Goal: Task Accomplishment & Management: Manage account settings

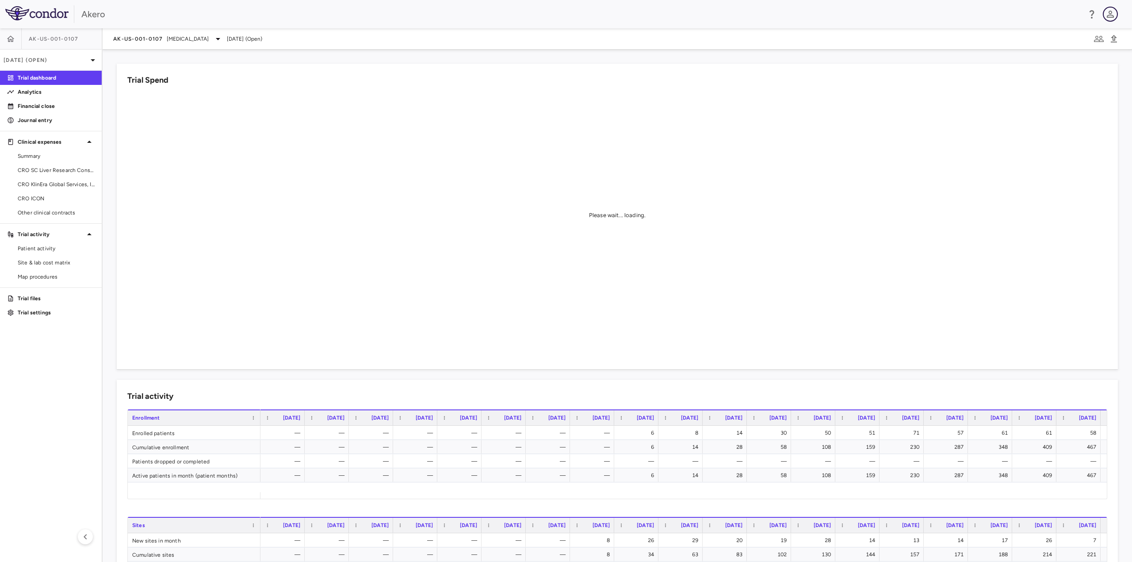
click at [1111, 15] on icon "button" at bounding box center [1110, 14] width 11 height 11
click at [936, 7] on div at bounding box center [566, 281] width 1132 height 562
click at [1097, 35] on icon "button" at bounding box center [1099, 39] width 11 height 11
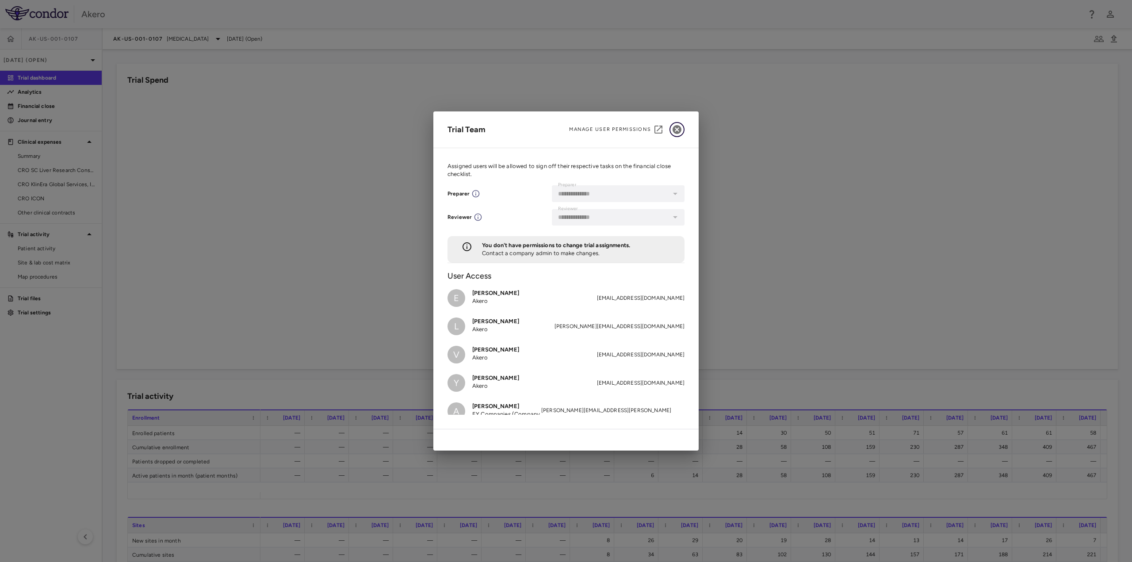
click at [679, 129] on icon "button" at bounding box center [677, 129] width 9 height 9
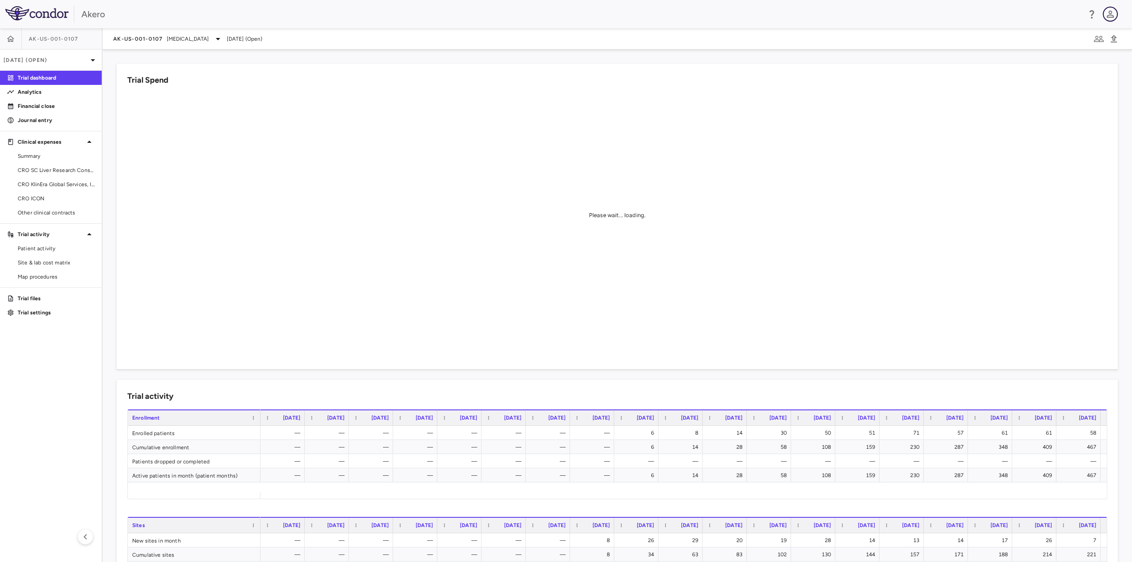
click at [1110, 14] on icon "button" at bounding box center [1110, 14] width 7 height 7
click at [90, 18] on div at bounding box center [566, 281] width 1132 height 562
click at [33, 312] on p "Trial settings" at bounding box center [56, 313] width 77 height 8
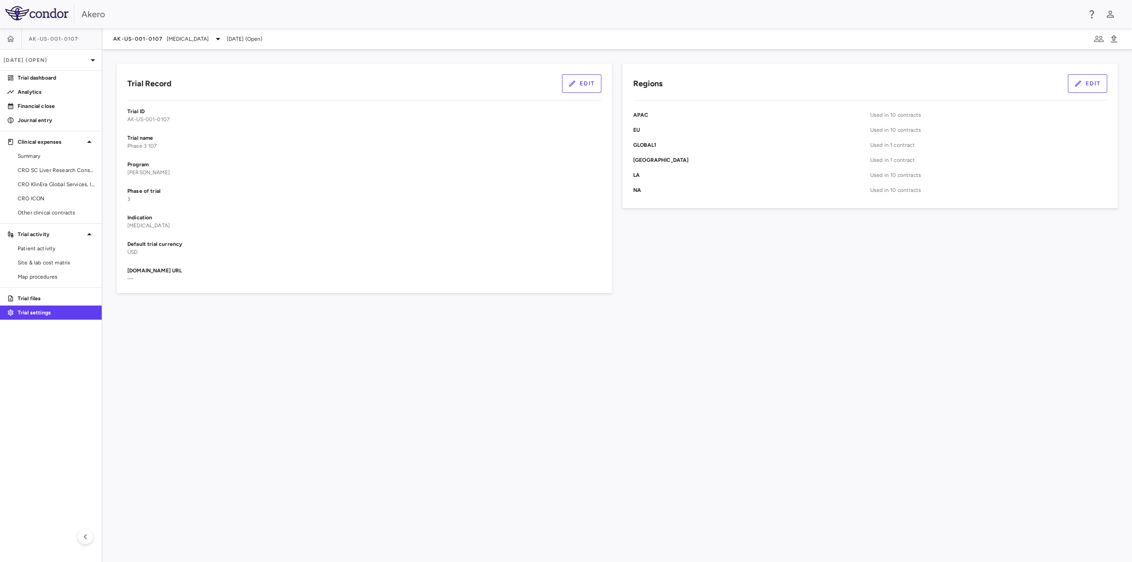
click at [33, 8] on img at bounding box center [36, 13] width 63 height 14
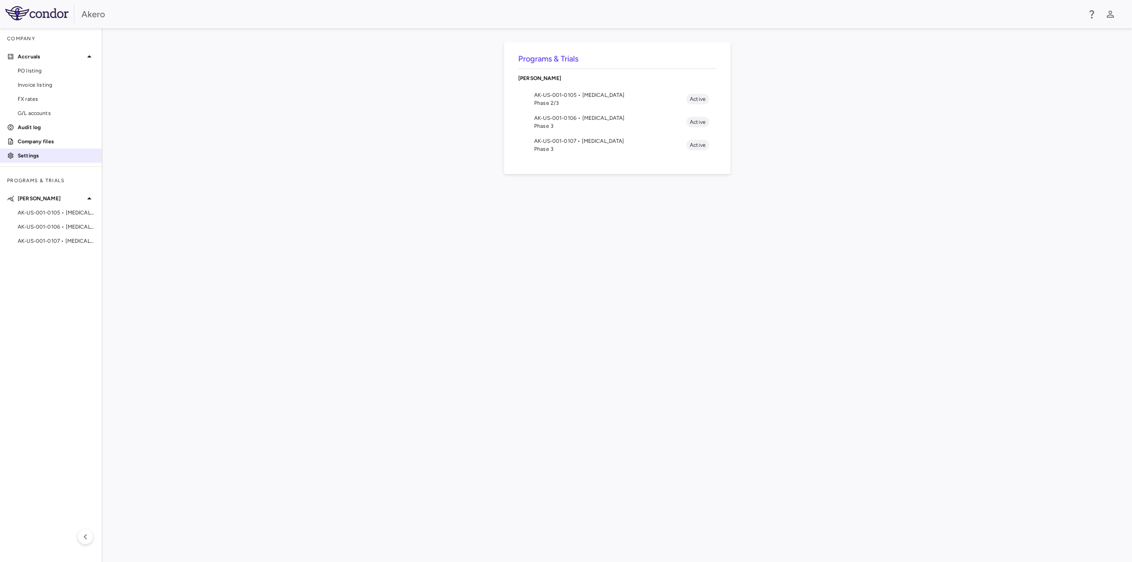
click at [40, 155] on p "Settings" at bounding box center [56, 156] width 77 height 8
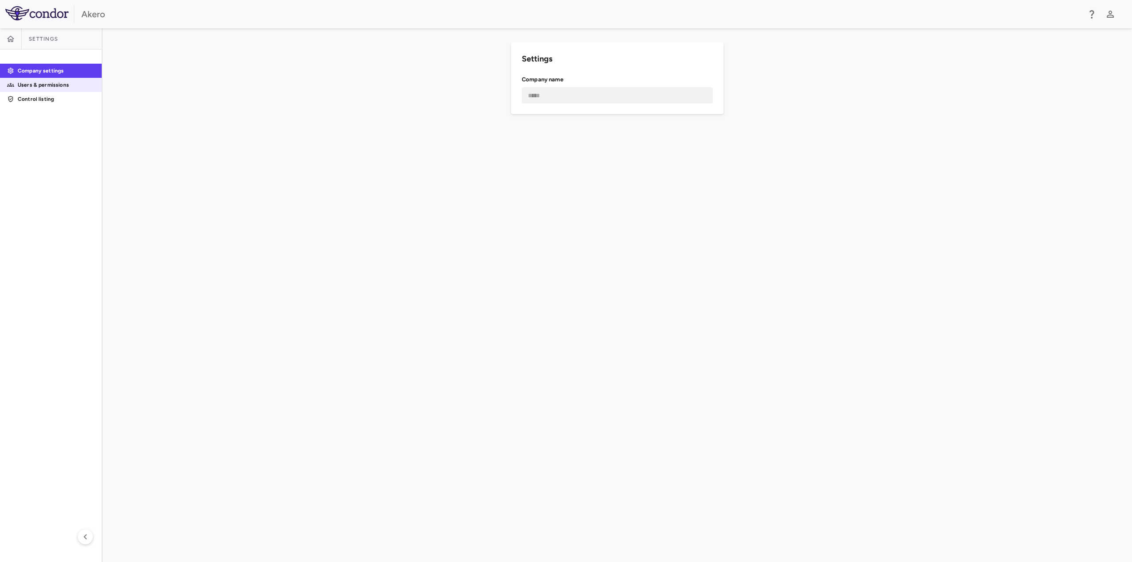
click at [38, 88] on p "Users & permissions" at bounding box center [56, 85] width 77 height 8
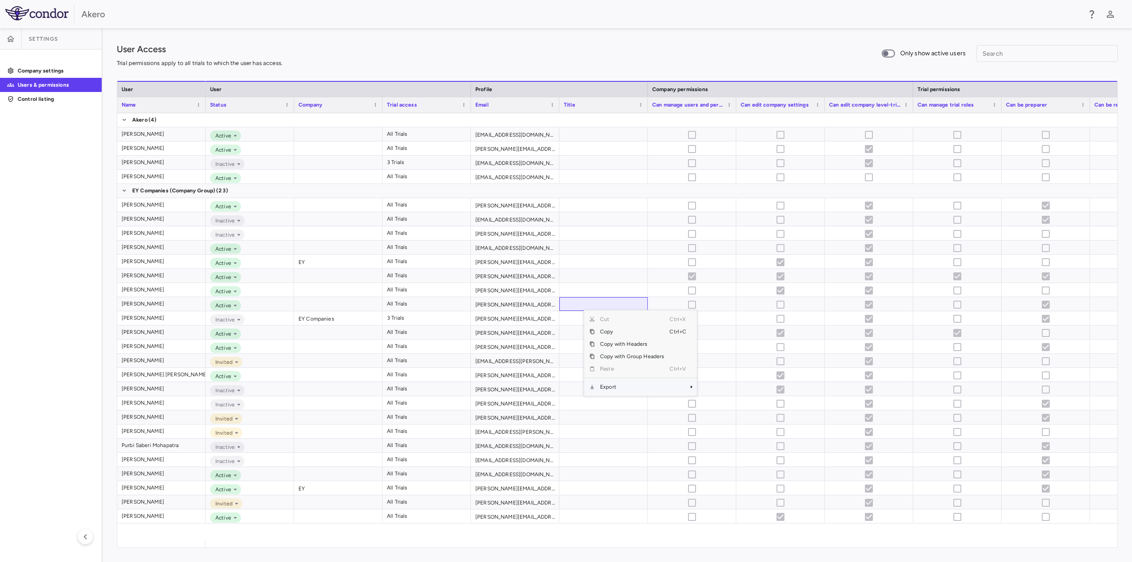
click at [636, 386] on span "Export" at bounding box center [632, 387] width 75 height 12
click at [738, 402] on span "Excel Export" at bounding box center [727, 402] width 42 height 12
